Goal: Task Accomplishment & Management: Manage account settings

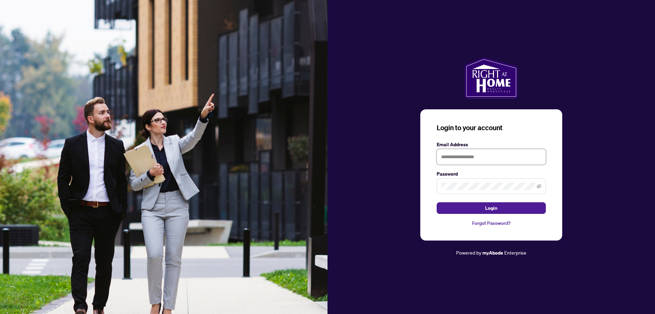
drag, startPoint x: 444, startPoint y: 155, endPoint x: 456, endPoint y: 159, distance: 13.0
click at [445, 155] on input "text" at bounding box center [491, 157] width 109 height 16
type input "**********"
click at [540, 186] on icon "eye-invisible" at bounding box center [539, 186] width 5 height 5
click at [540, 186] on icon "eye" at bounding box center [539, 186] width 5 height 5
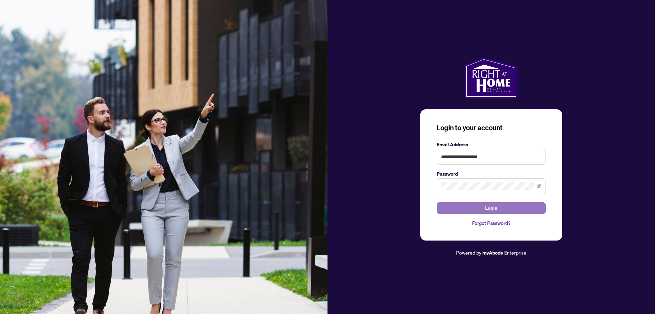
click at [498, 207] on button "Login" at bounding box center [491, 208] width 109 height 12
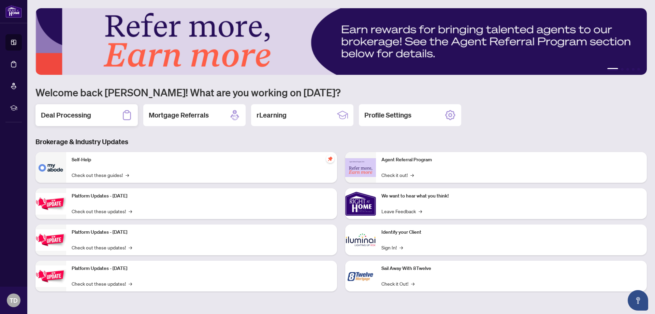
click at [84, 113] on h2 "Deal Processing" at bounding box center [66, 115] width 50 height 10
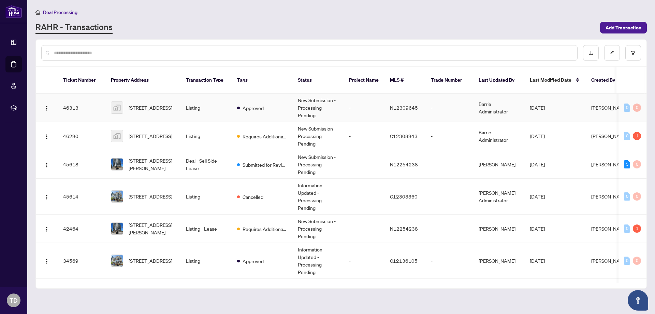
click at [313, 99] on td "New Submission - Processing Pending" at bounding box center [317, 108] width 51 height 28
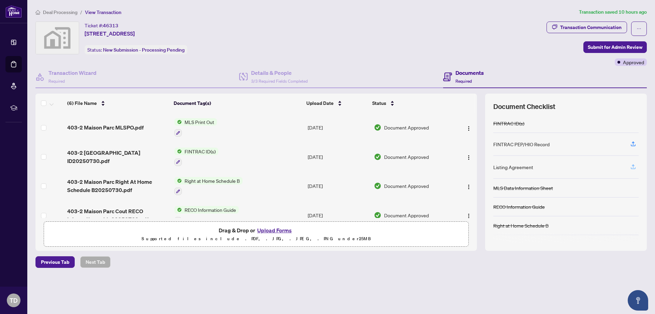
click at [634, 167] on icon "button" at bounding box center [633, 166] width 6 height 6
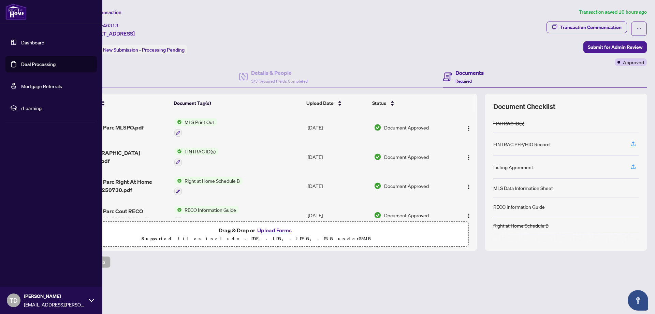
click at [32, 42] on link "Dashboard" at bounding box center [32, 42] width 23 height 6
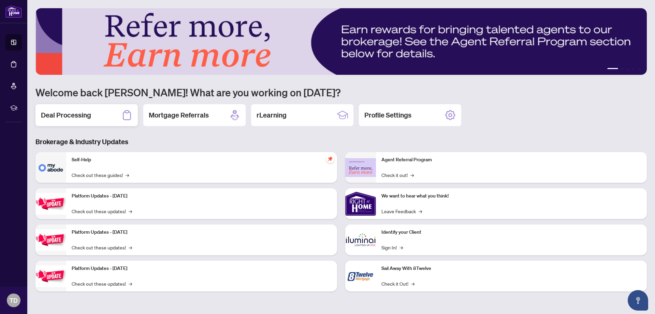
click at [66, 113] on h2 "Deal Processing" at bounding box center [66, 115] width 50 height 10
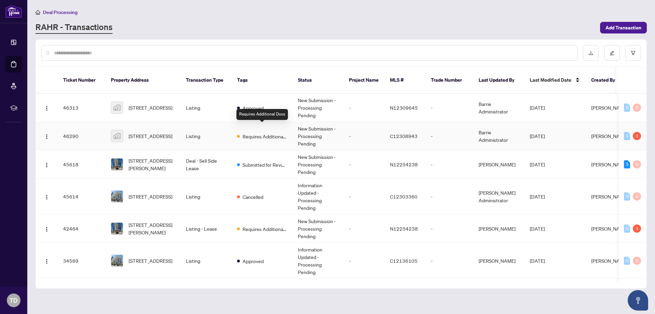
click at [262, 132] on span "Requires Additional Docs" at bounding box center [265, 136] width 44 height 8
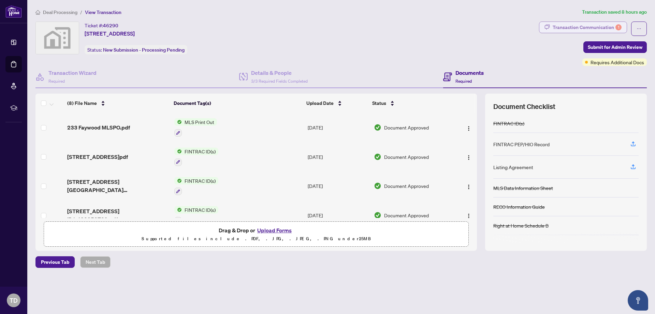
click at [573, 26] on div "Transaction Communication 1" at bounding box center [587, 27] width 69 height 11
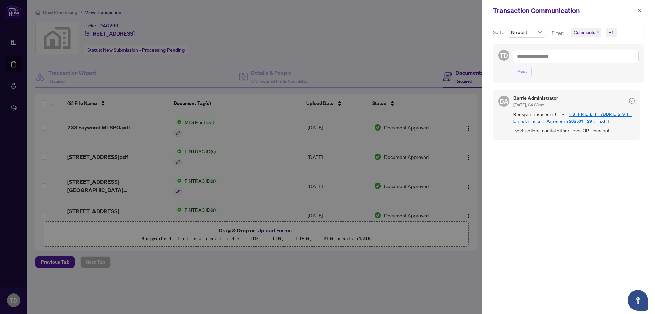
scroll to position [1, 0]
click at [640, 10] on icon "close" at bounding box center [639, 10] width 5 height 5
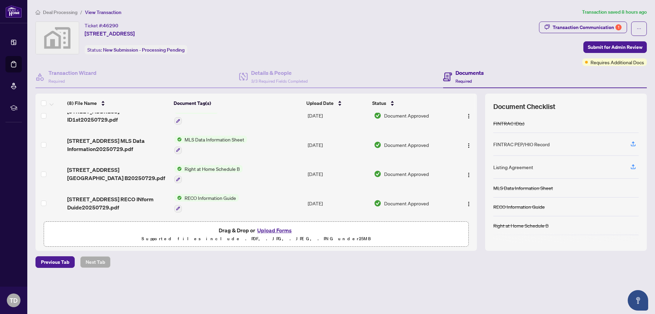
scroll to position [130, 0]
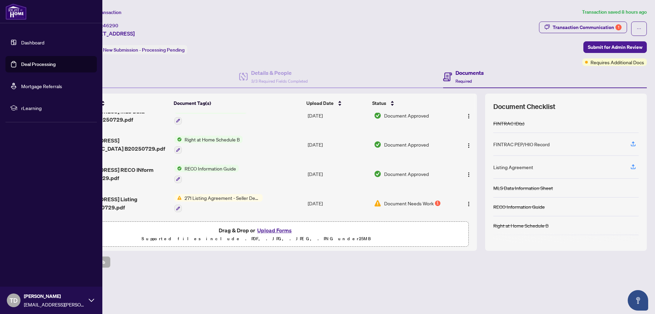
click at [34, 39] on link "Dashboard" at bounding box center [32, 42] width 23 height 6
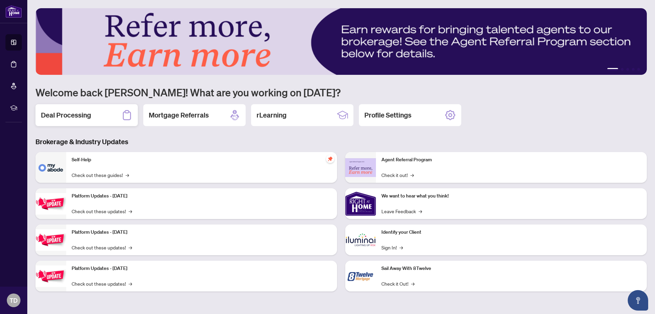
click at [74, 116] on h2 "Deal Processing" at bounding box center [66, 115] width 50 height 10
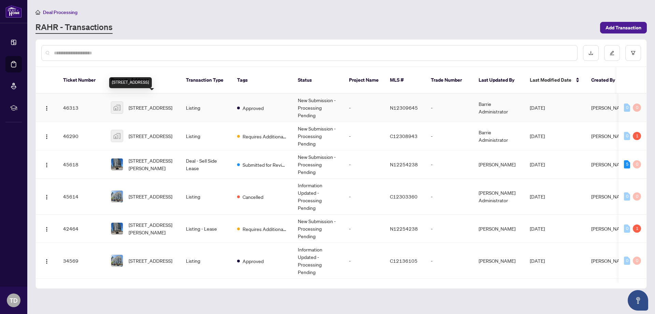
click at [154, 104] on span "[STREET_ADDRESS]" at bounding box center [151, 108] width 44 height 8
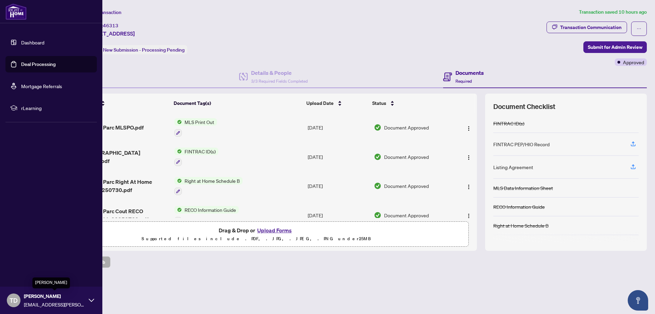
click at [78, 299] on span "[PERSON_NAME]" at bounding box center [54, 296] width 61 height 8
click at [20, 259] on span "Logout" at bounding box center [27, 259] width 15 height 11
